Goal: Navigation & Orientation: Find specific page/section

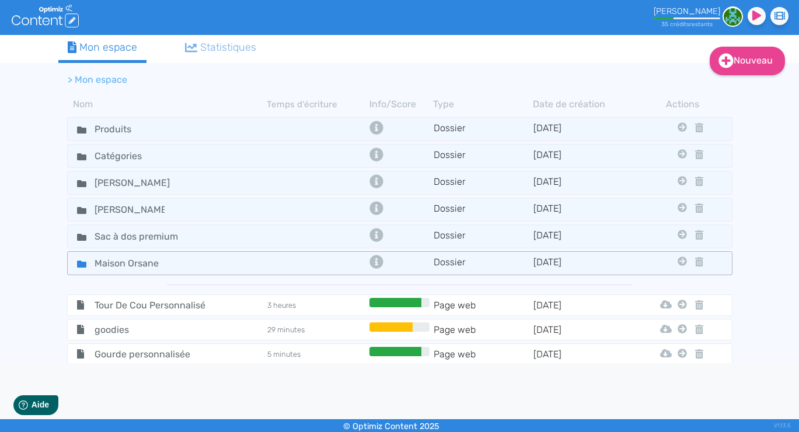
click at [239, 261] on div "Maison Orsane" at bounding box center [166, 263] width 197 height 17
